Goal: Task Accomplishment & Management: Complete application form

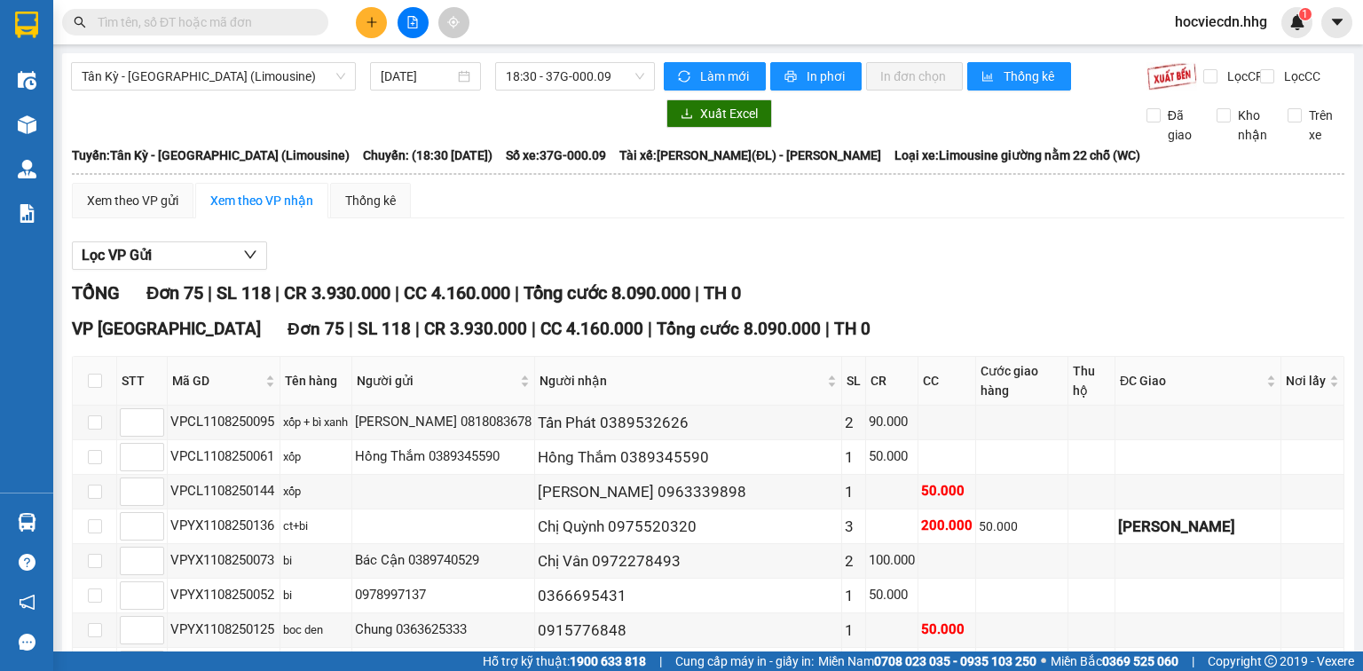
click at [373, 23] on icon "plus" at bounding box center [372, 22] width 12 height 12
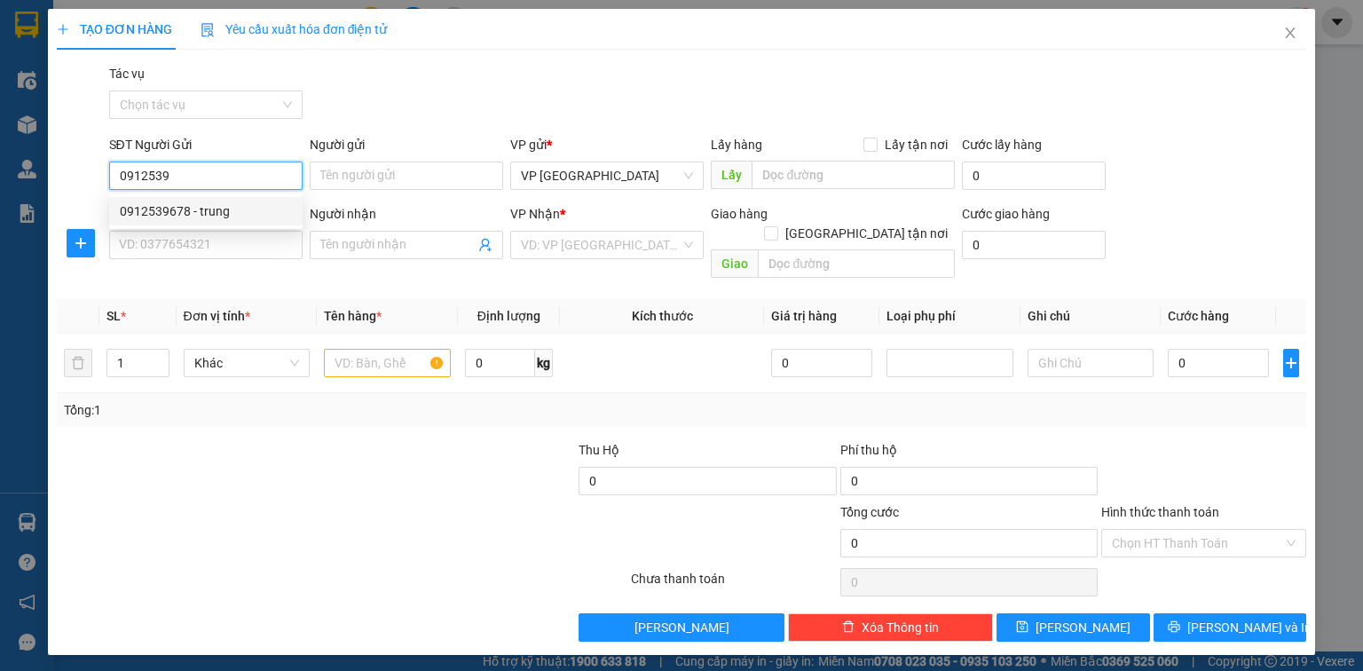
click at [217, 214] on div "0912539678 - trung" at bounding box center [206, 211] width 172 height 20
type input "0912539678"
type input "trung"
type input "0912539678"
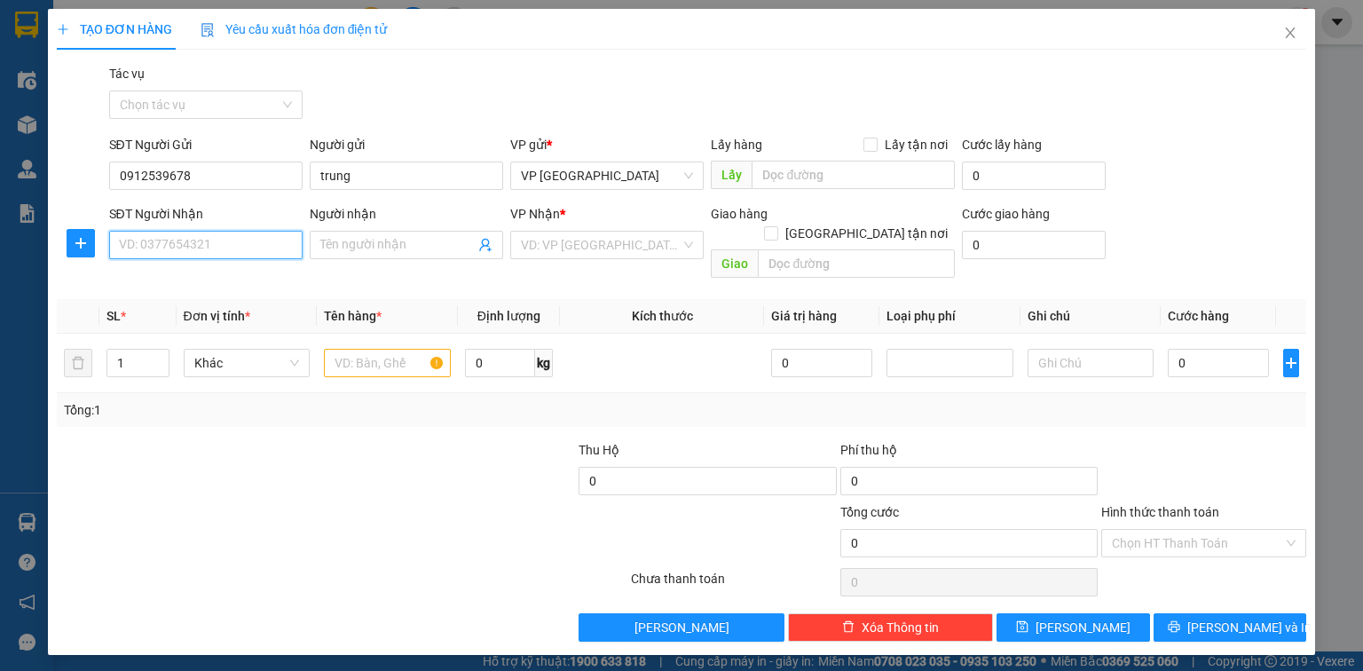
click at [213, 243] on input "SĐT Người Nhận" at bounding box center [205, 245] width 193 height 28
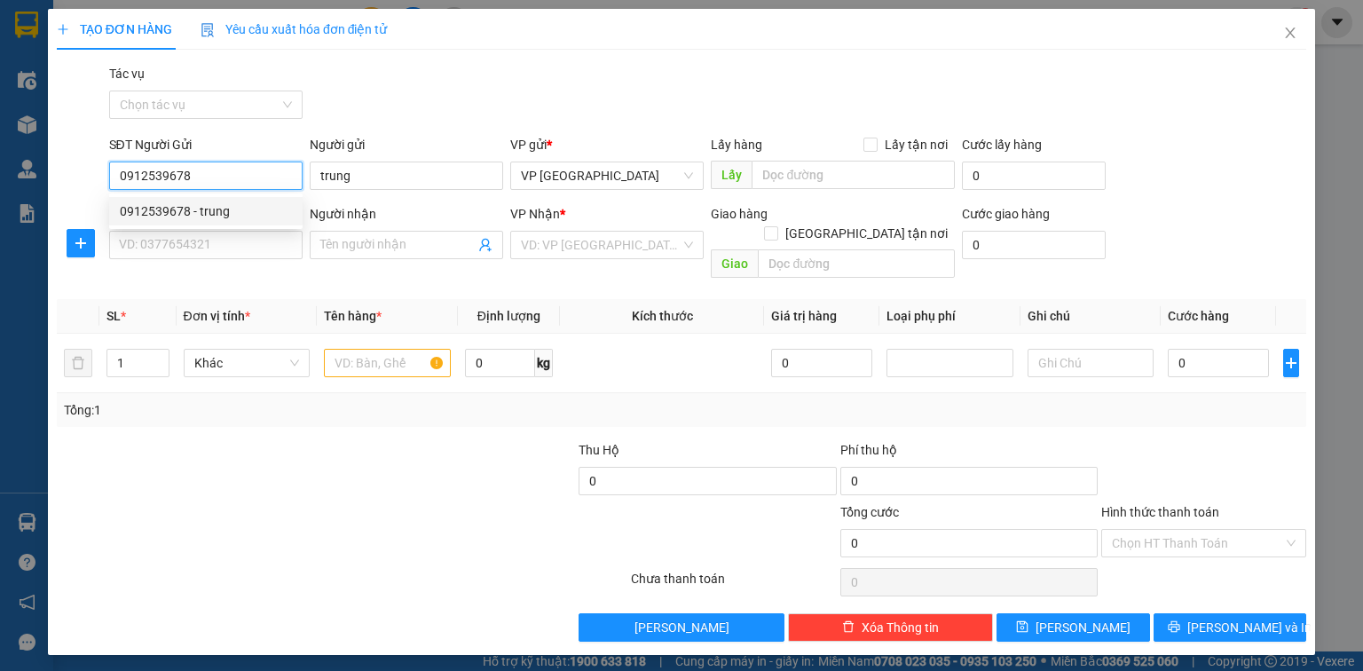
drag, startPoint x: 203, startPoint y: 179, endPoint x: 128, endPoint y: 164, distance: 76.9
click at [94, 164] on div "SĐT Người Gửi 0912539678 Người gửi trung VP gửi * VP [GEOGRAPHIC_DATA] Lấy hàng…" at bounding box center [681, 166] width 1253 height 62
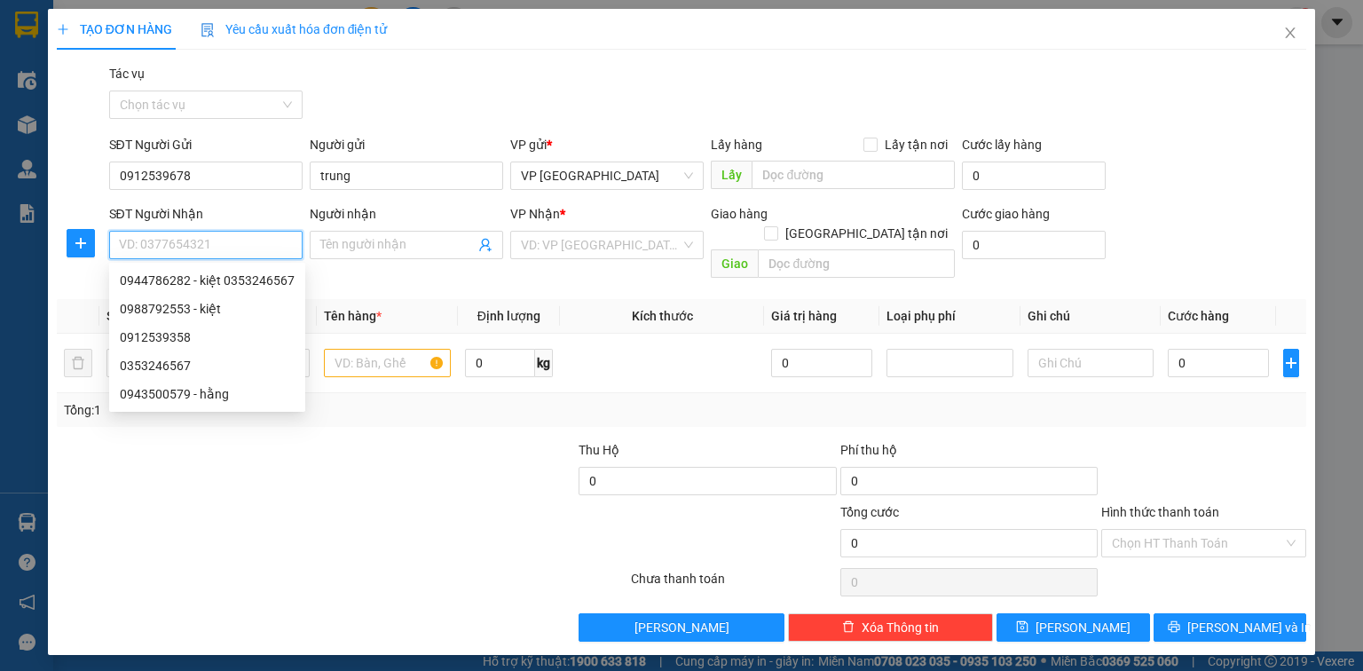
paste input "0912539678"
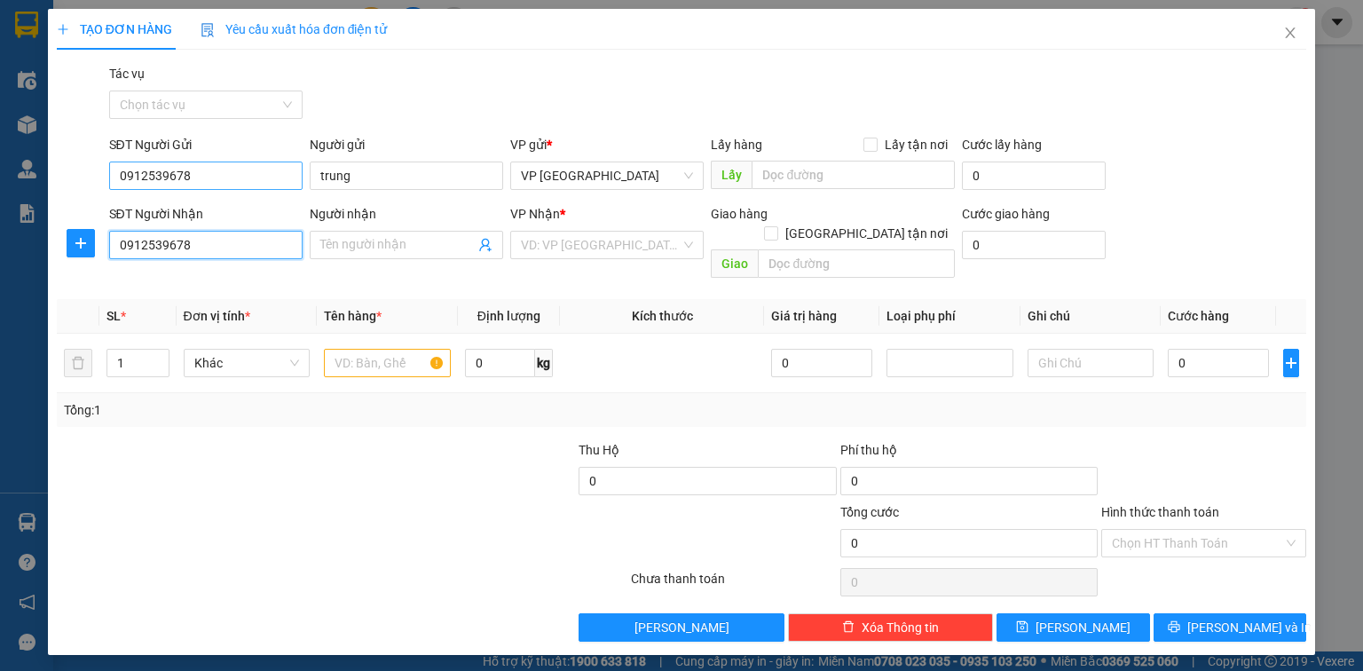
type input "0912539678"
drag, startPoint x: 203, startPoint y: 167, endPoint x: 102, endPoint y: 167, distance: 101.2
click at [102, 167] on div "SĐT Người Gửi 0912539678 Người gửi trung VP gửi * VP [GEOGRAPHIC_DATA] Lấy hàng…" at bounding box center [681, 166] width 1253 height 62
click at [167, 185] on input "SĐT Người Gửi" at bounding box center [205, 176] width 193 height 28
type input "0944786282"
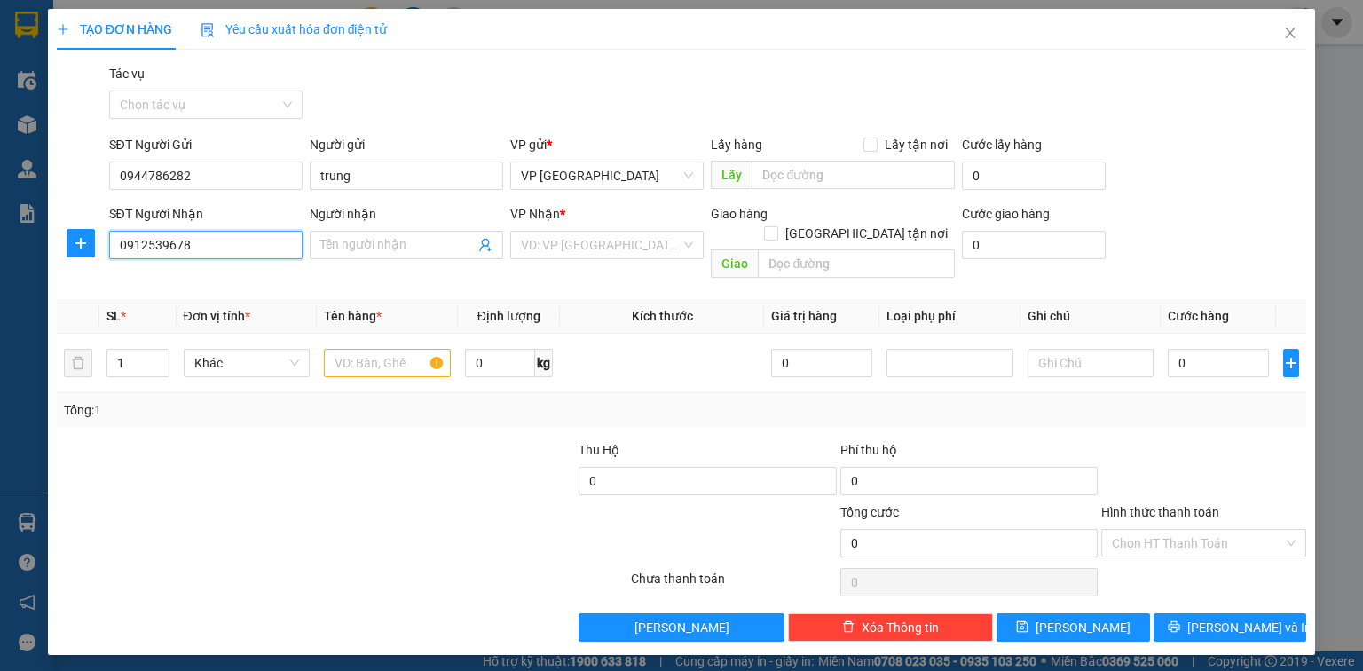
click at [217, 241] on input "0912539678" at bounding box center [205, 245] width 193 height 28
click at [343, 250] on input "Người nhận" at bounding box center [397, 245] width 154 height 20
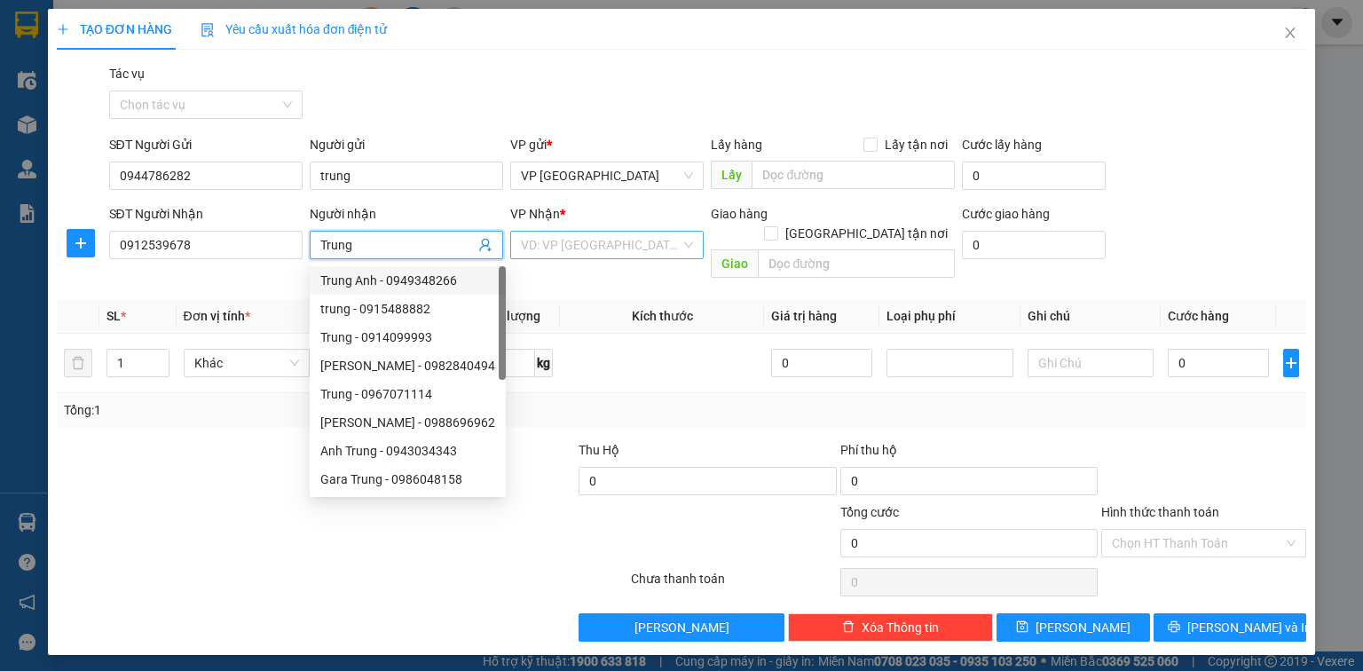
type input "Trung"
click at [556, 252] on input "search" at bounding box center [601, 245] width 160 height 27
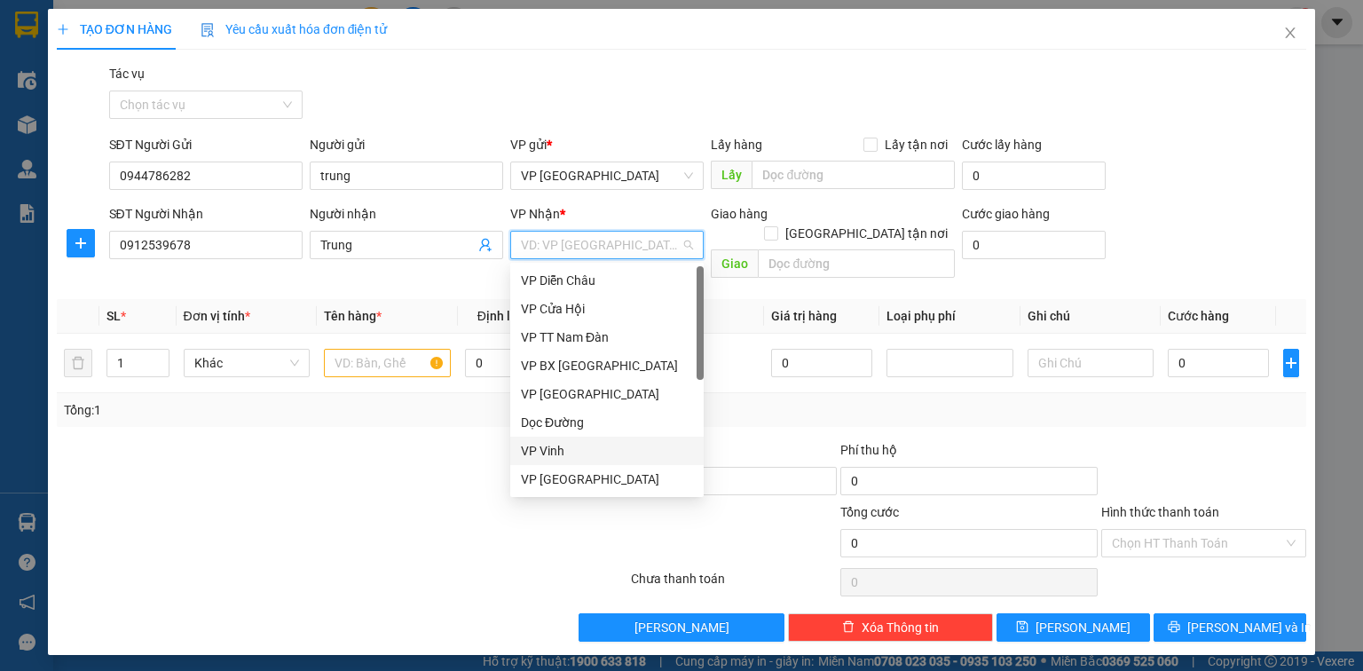
click at [568, 442] on div "VP Vinh" at bounding box center [607, 451] width 172 height 20
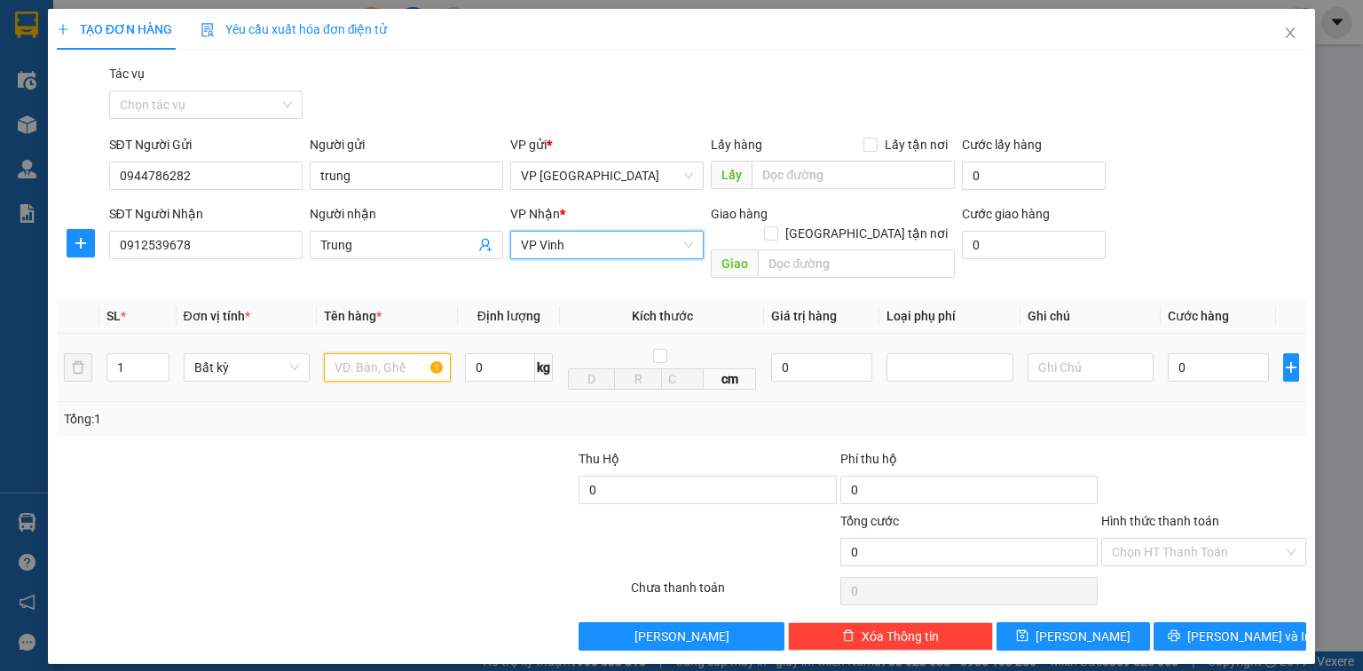
click at [351, 353] on input "text" at bounding box center [387, 367] width 127 height 28
type input "valy đen"
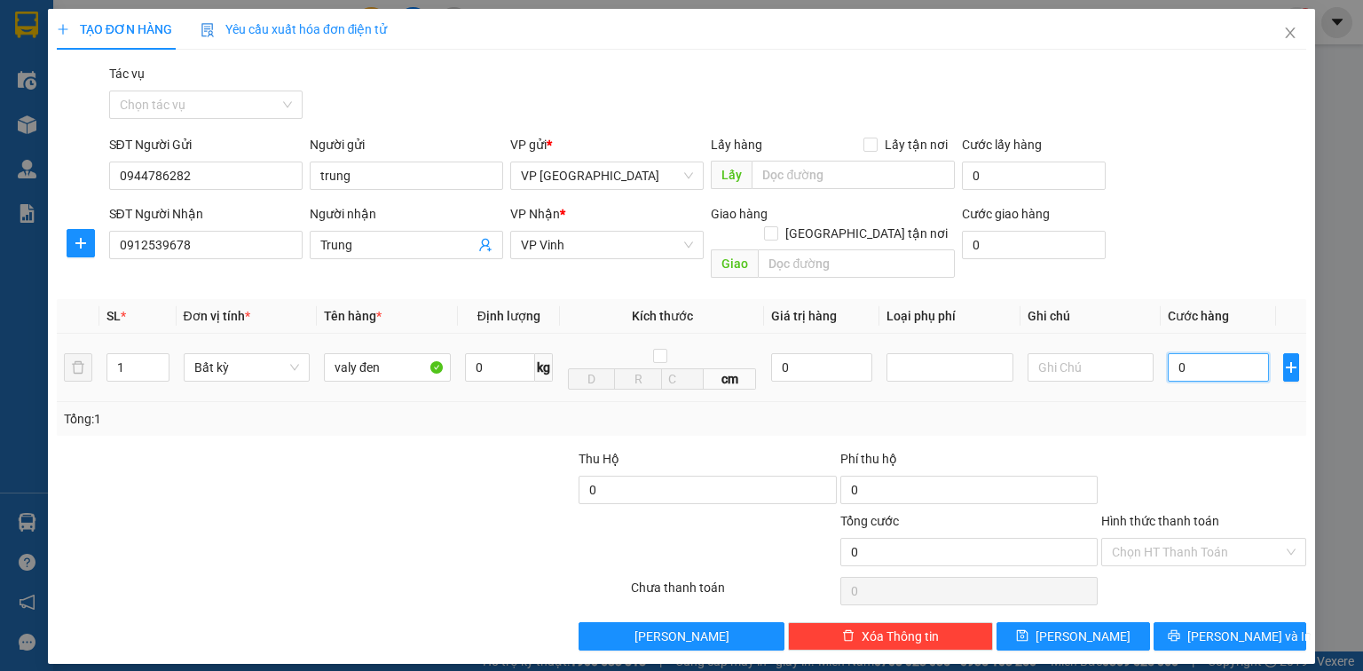
click at [1221, 354] on input "0" at bounding box center [1218, 367] width 101 height 28
type input "5"
type input "50"
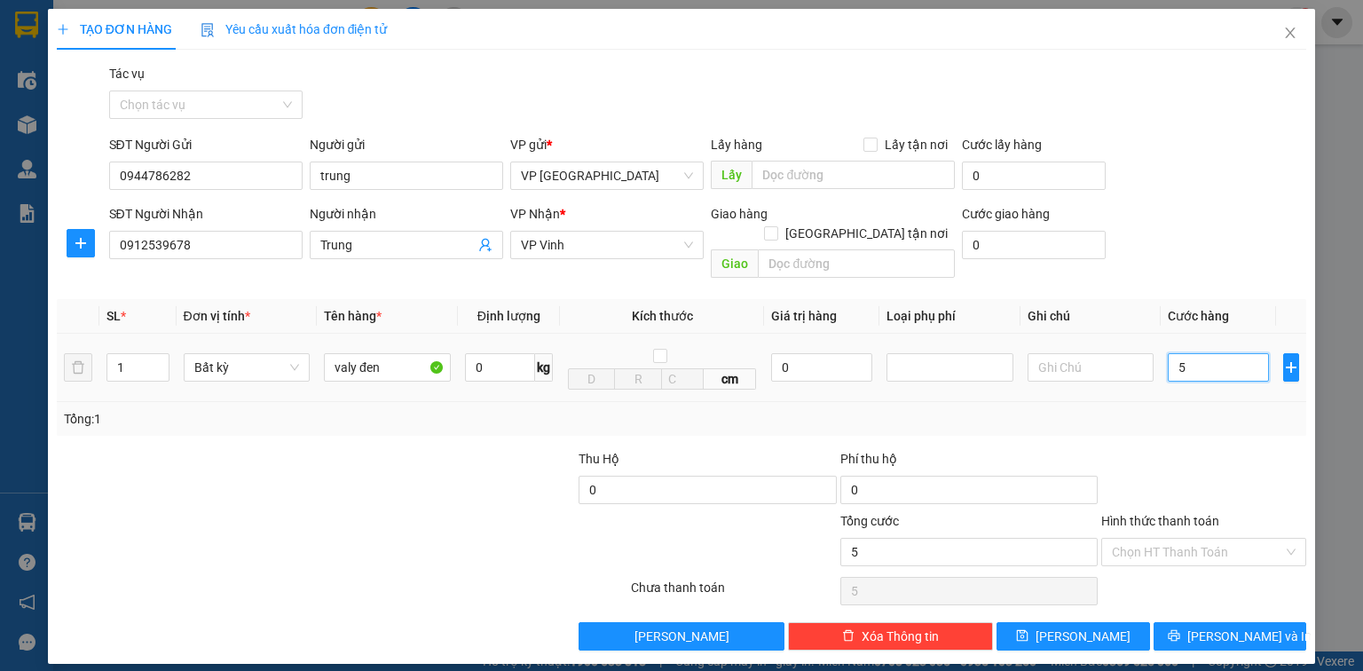
type input "50"
type input "500"
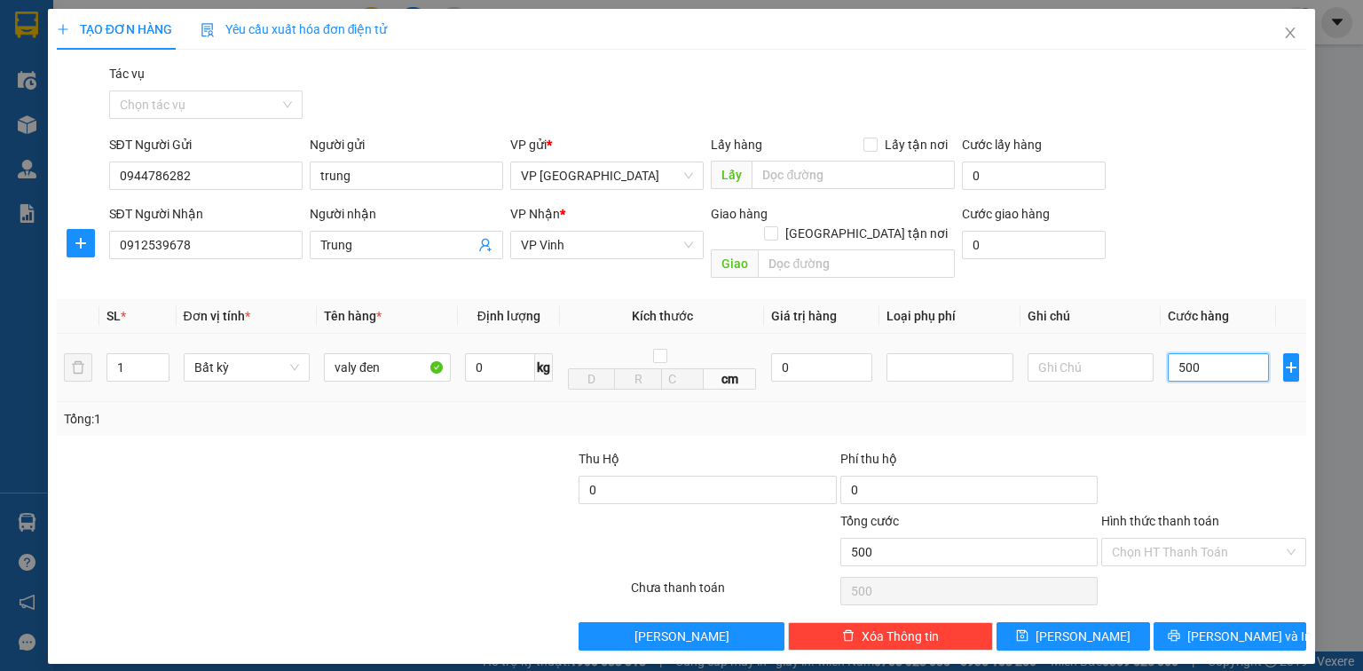
type input "5.000"
type input "50.000"
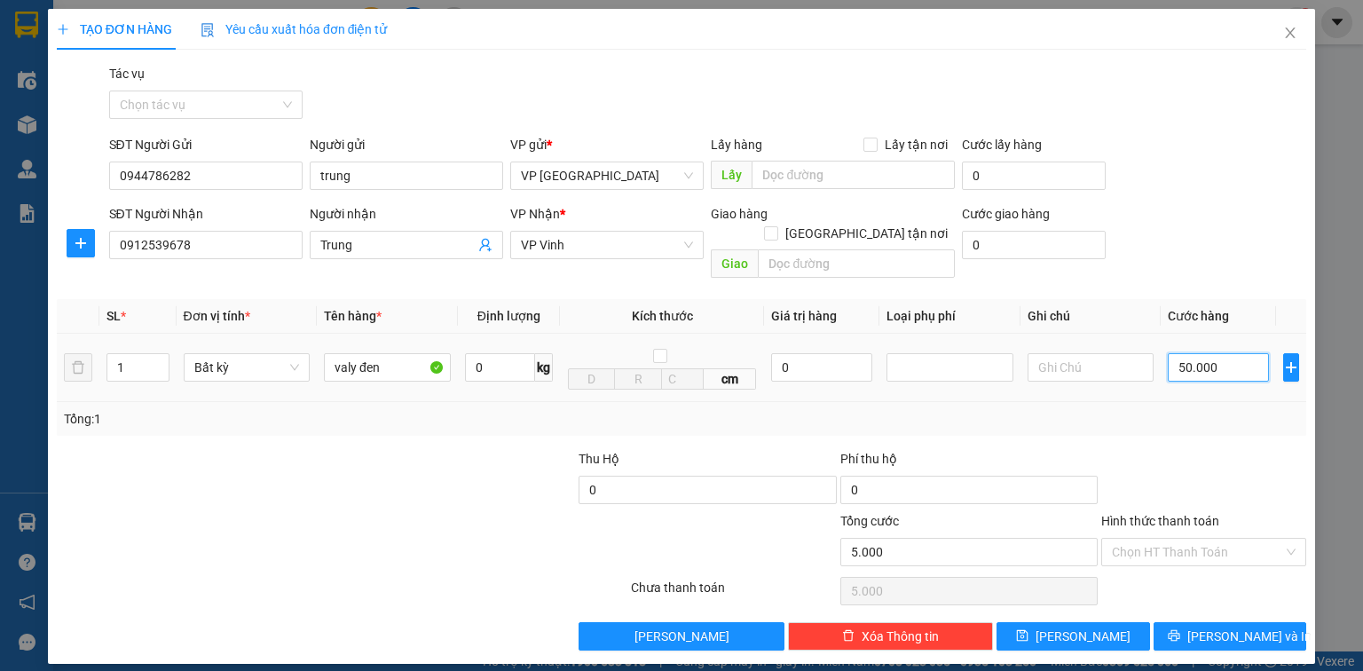
type input "50.000"
click at [1239, 539] on input "Hình thức thanh toán" at bounding box center [1197, 552] width 171 height 27
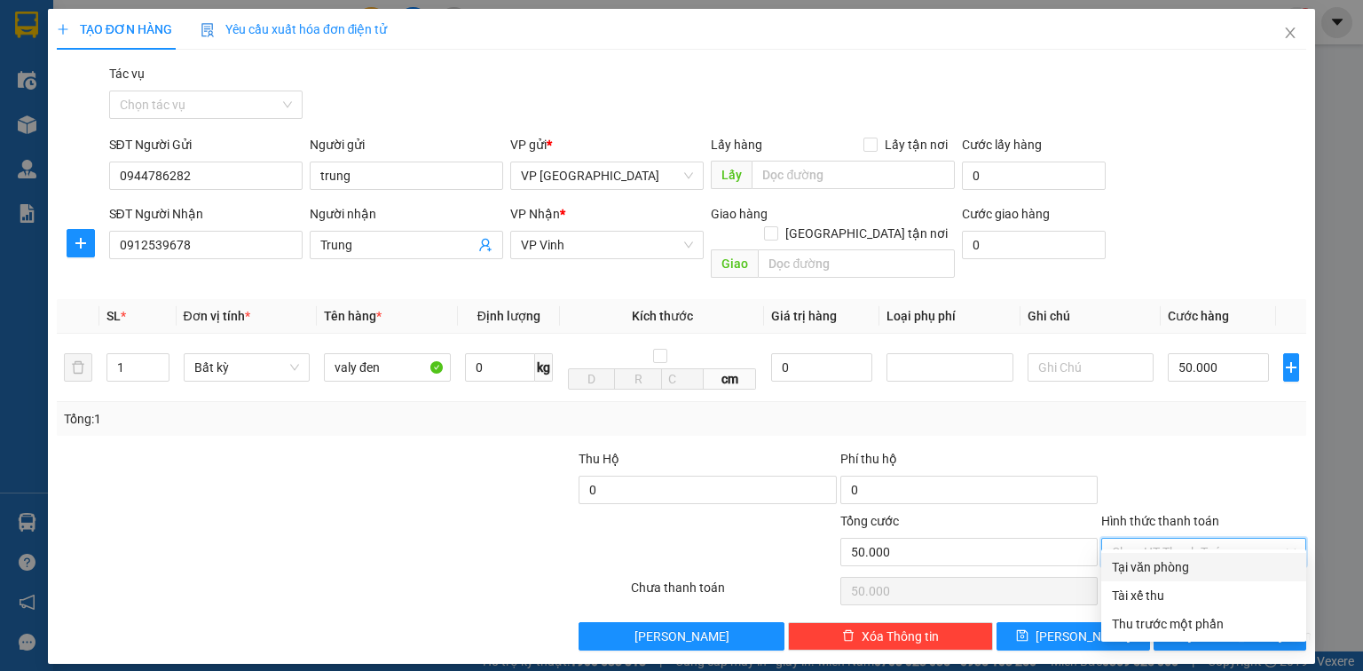
click at [1248, 559] on div "Tại văn phòng" at bounding box center [1204, 567] width 184 height 20
type input "0"
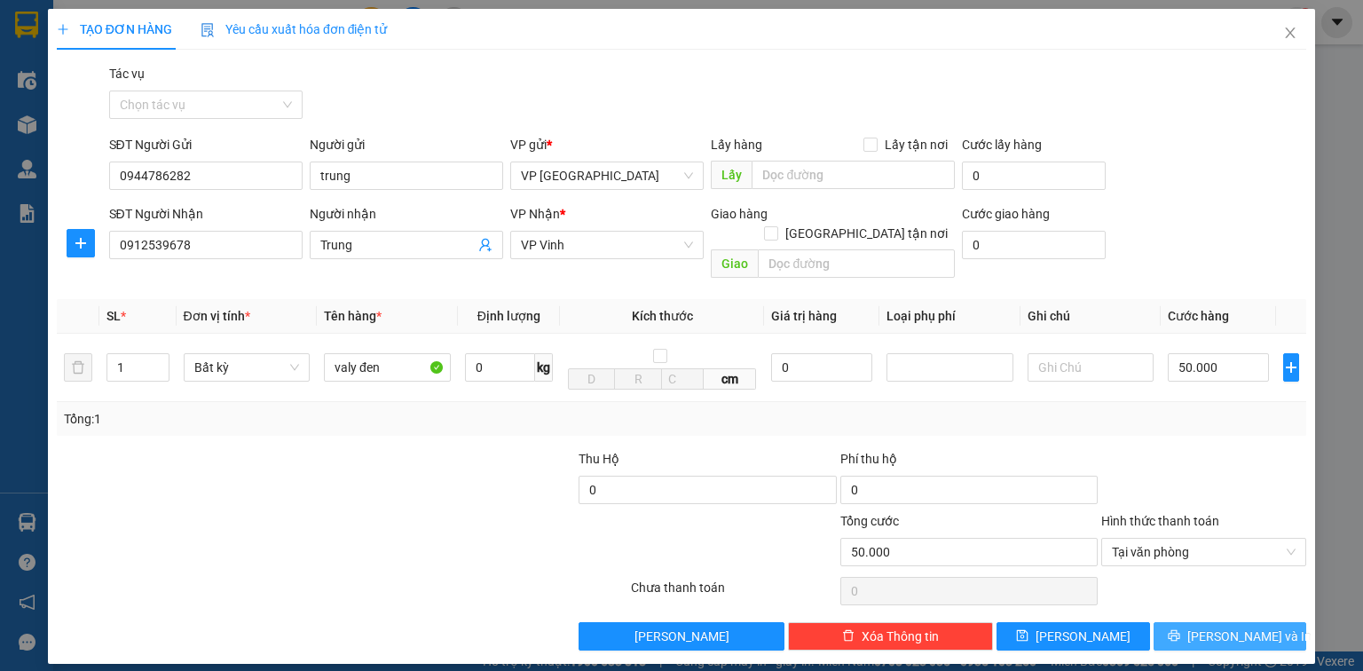
click at [1246, 627] on span "[PERSON_NAME] và In" at bounding box center [1249, 637] width 124 height 20
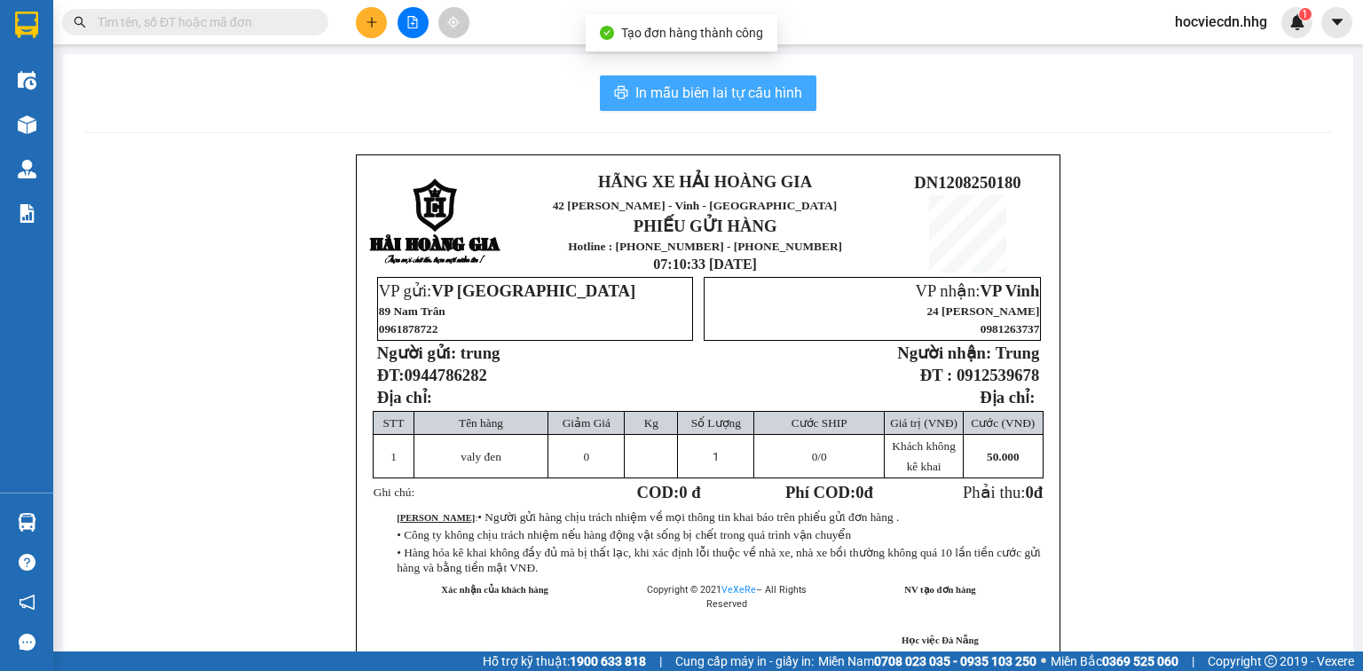
click at [781, 94] on span "In mẫu biên lai tự cấu hình" at bounding box center [718, 93] width 167 height 22
